Goal: Browse casually: Explore the website without a specific task or goal

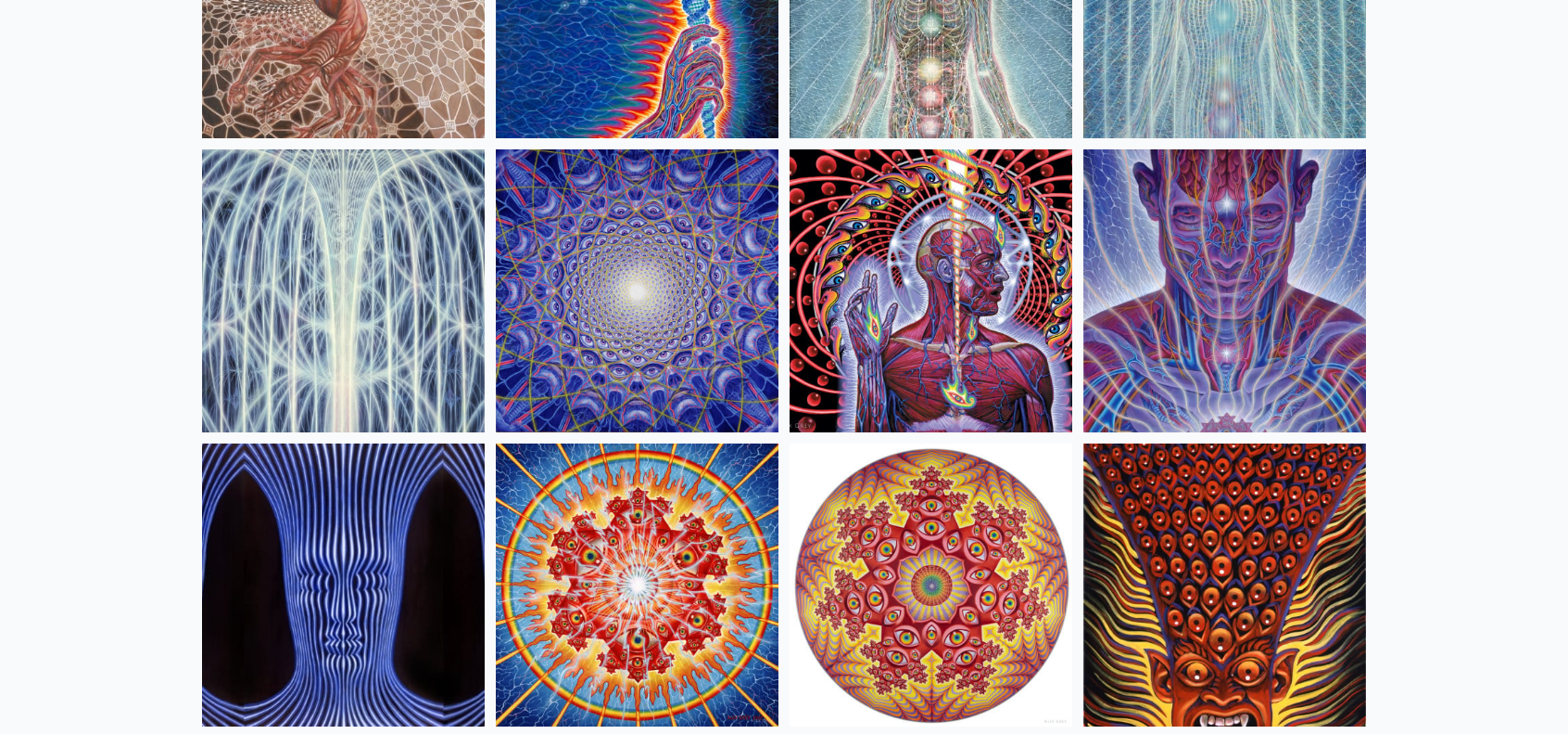
scroll to position [371, 0]
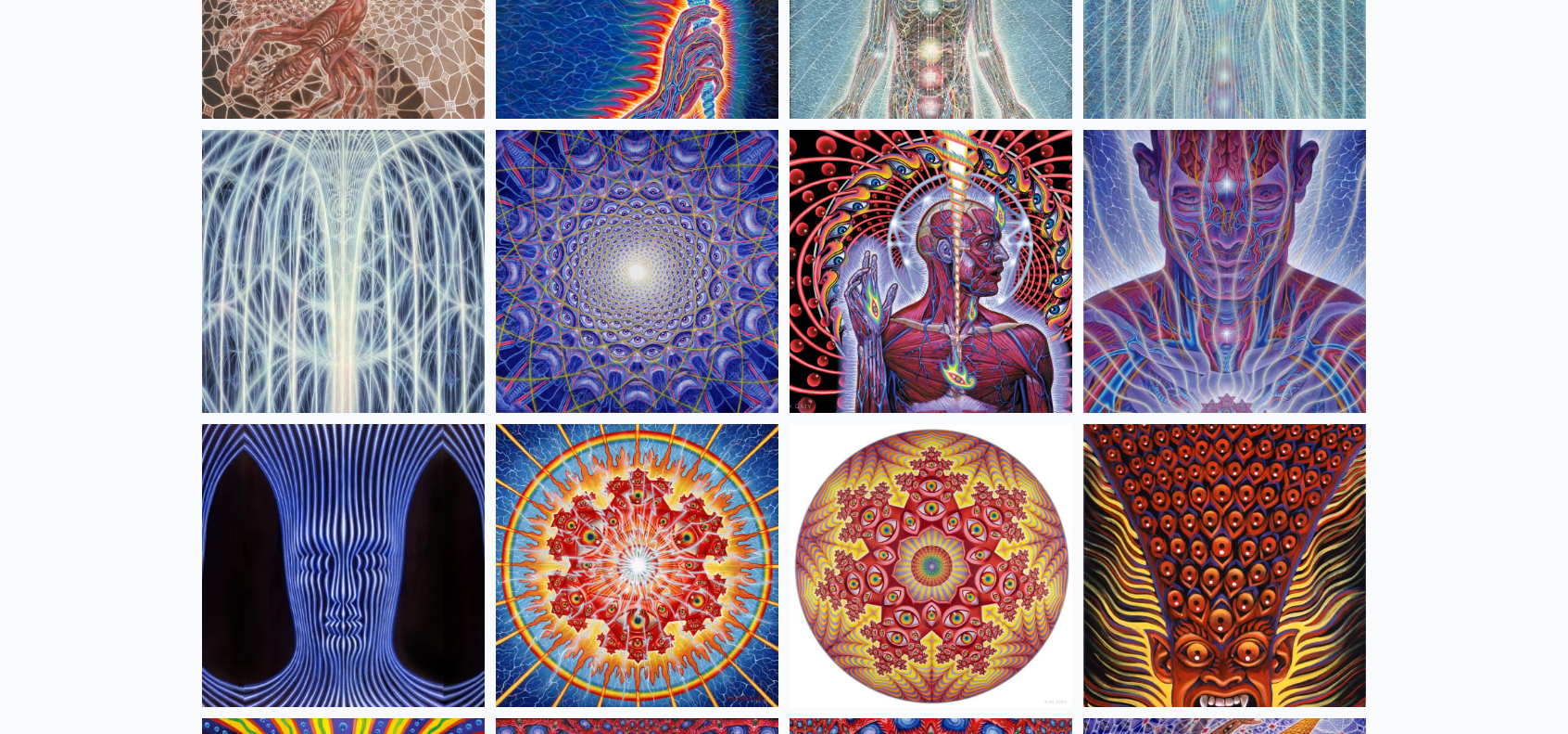
click at [976, 507] on img at bounding box center [930, 565] width 283 height 283
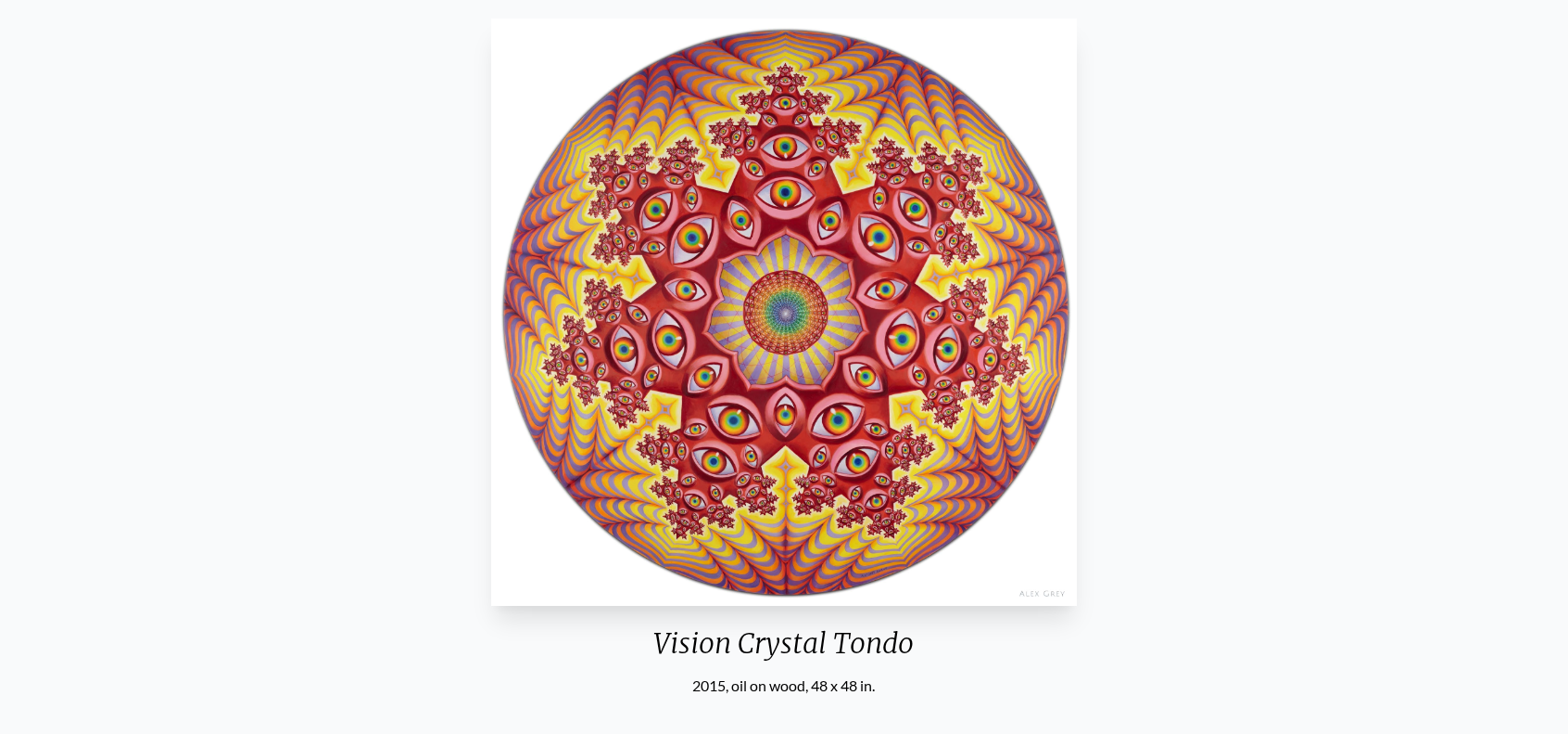
scroll to position [93, 0]
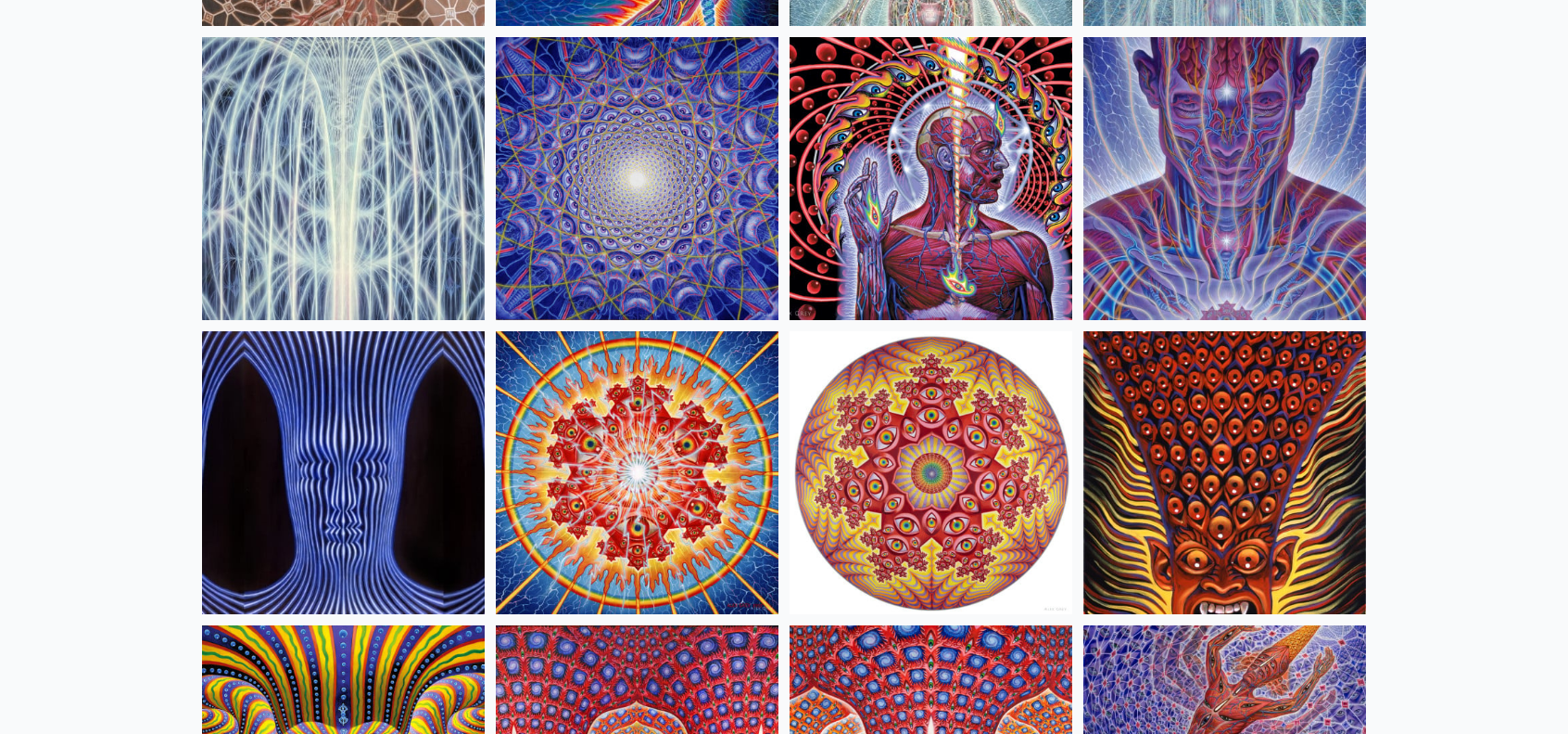
scroll to position [835, 0]
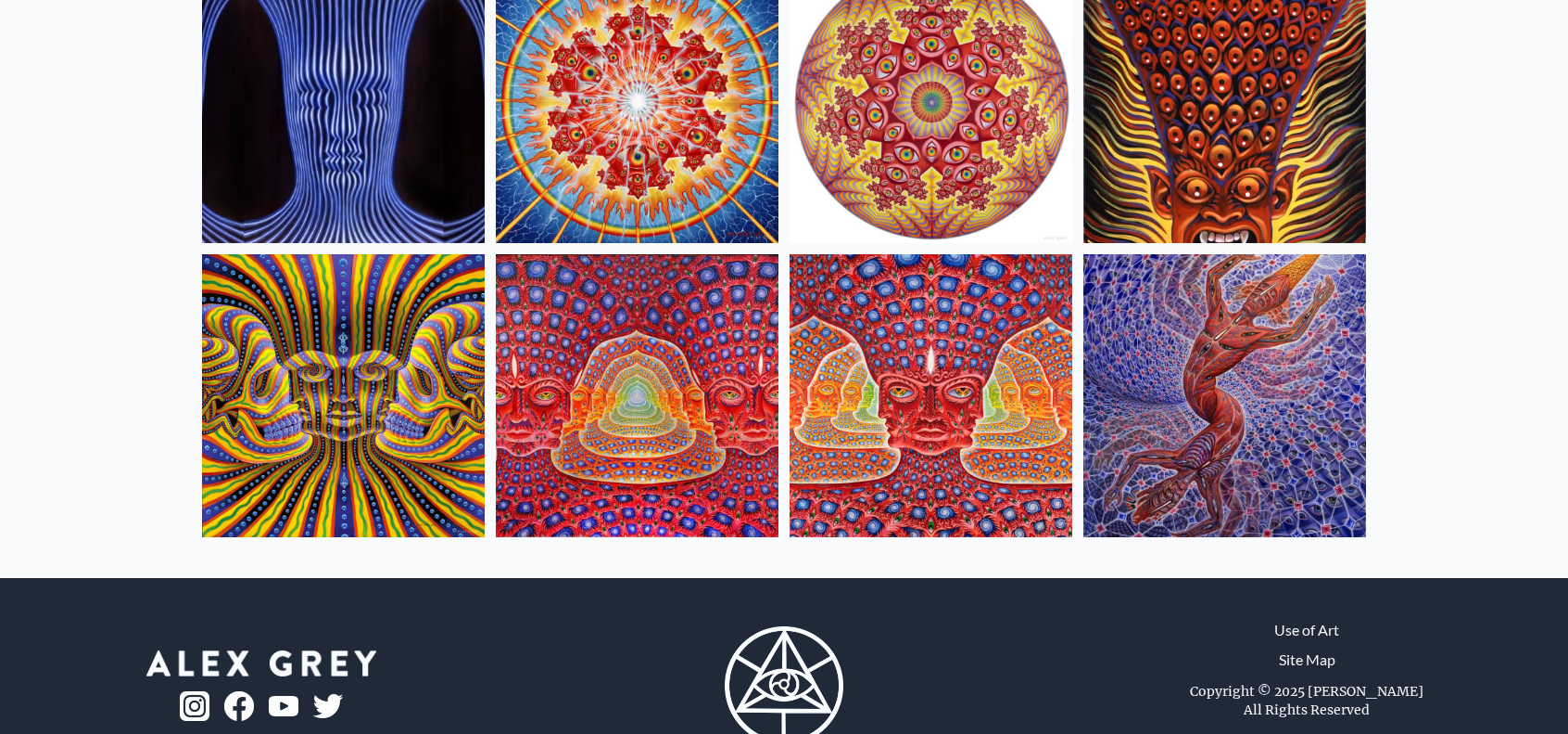
click at [615, 116] on img at bounding box center [637, 101] width 283 height 283
